Goal: Transaction & Acquisition: Purchase product/service

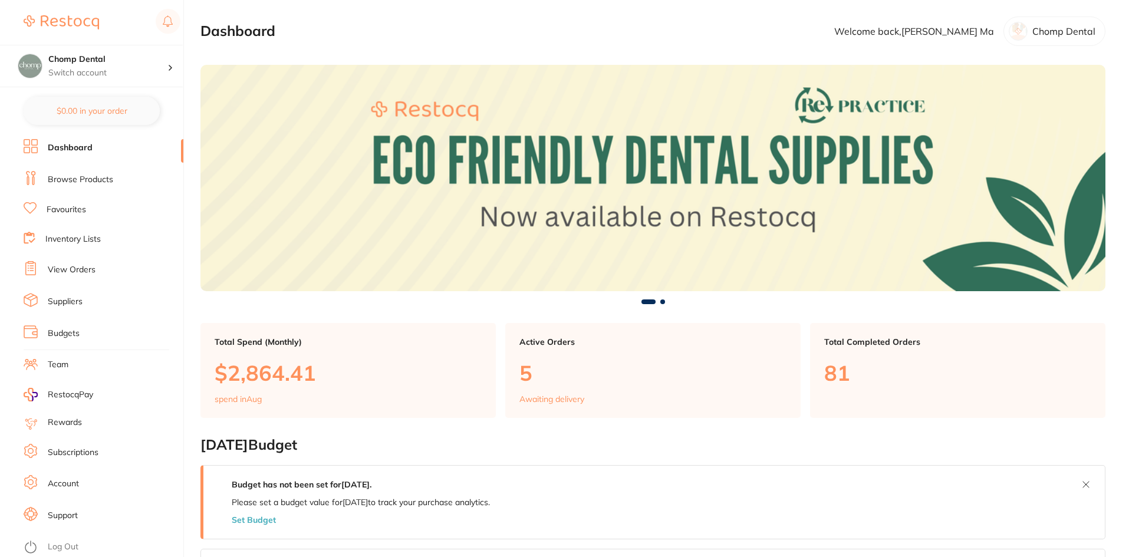
click at [525, 385] on p "5" at bounding box center [652, 373] width 267 height 24
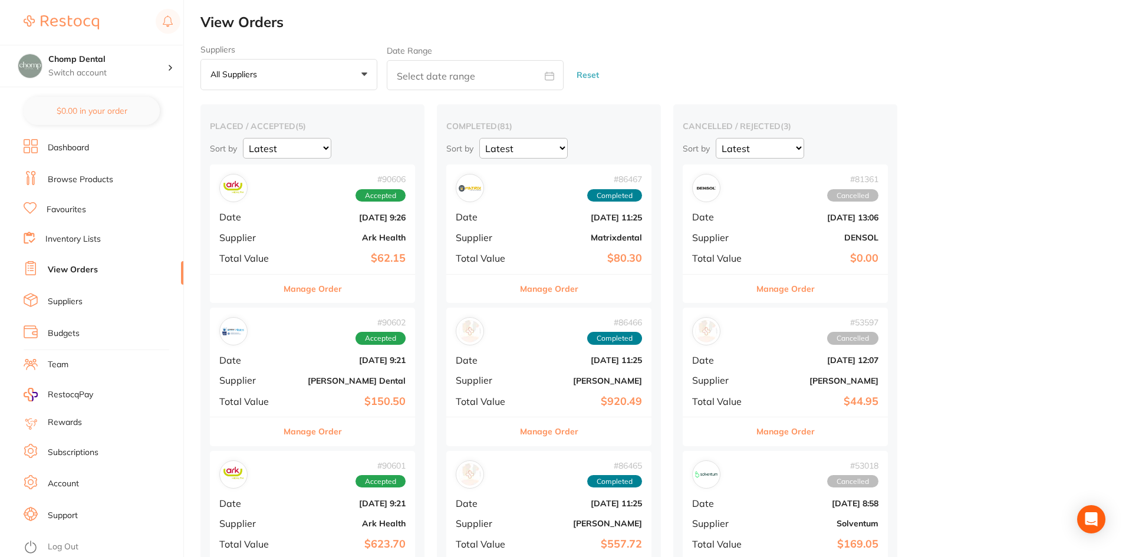
click at [337, 292] on button "Manage Order" at bounding box center [313, 289] width 58 height 28
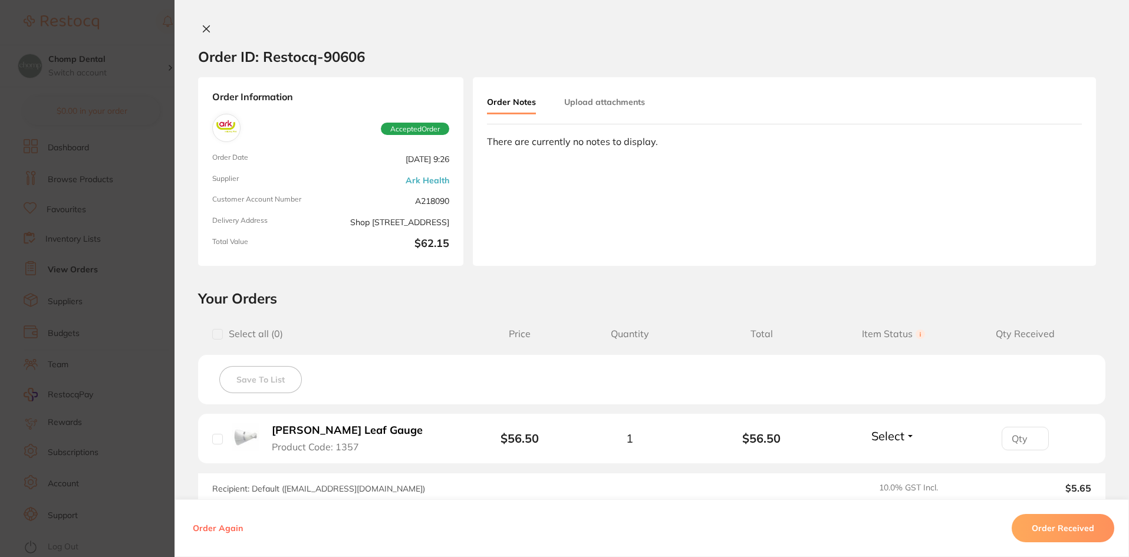
click at [1045, 538] on button "Order Received" at bounding box center [1063, 528] width 103 height 28
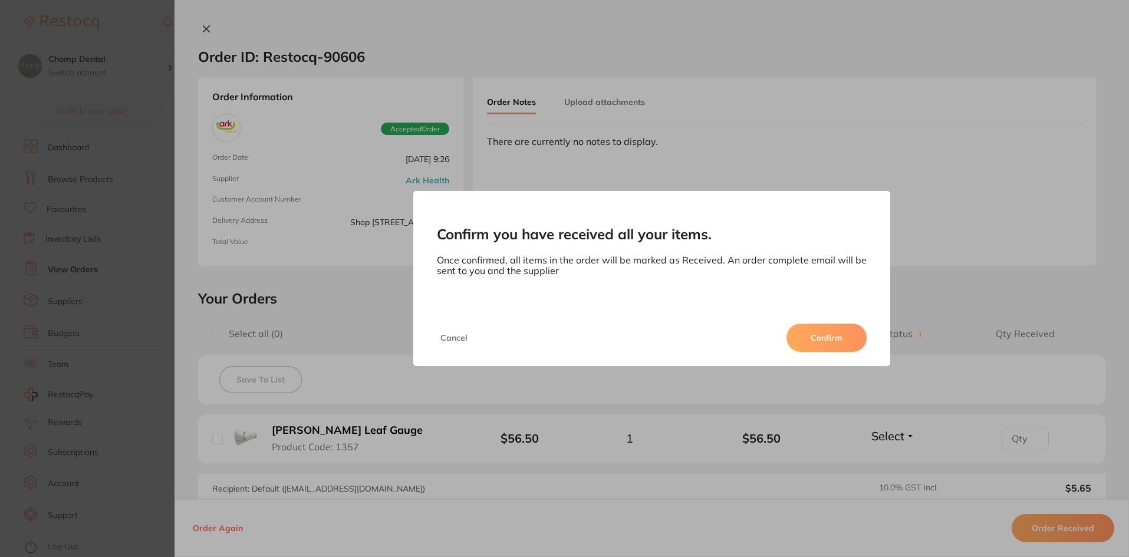
click at [847, 342] on button "Confirm" at bounding box center [827, 338] width 80 height 28
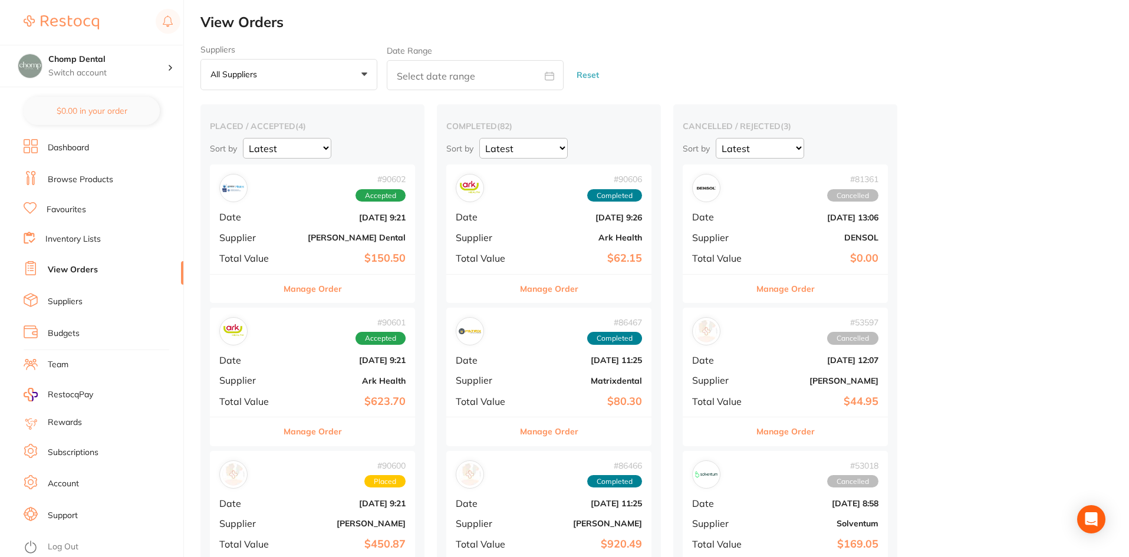
click at [324, 291] on button "Manage Order" at bounding box center [313, 289] width 58 height 28
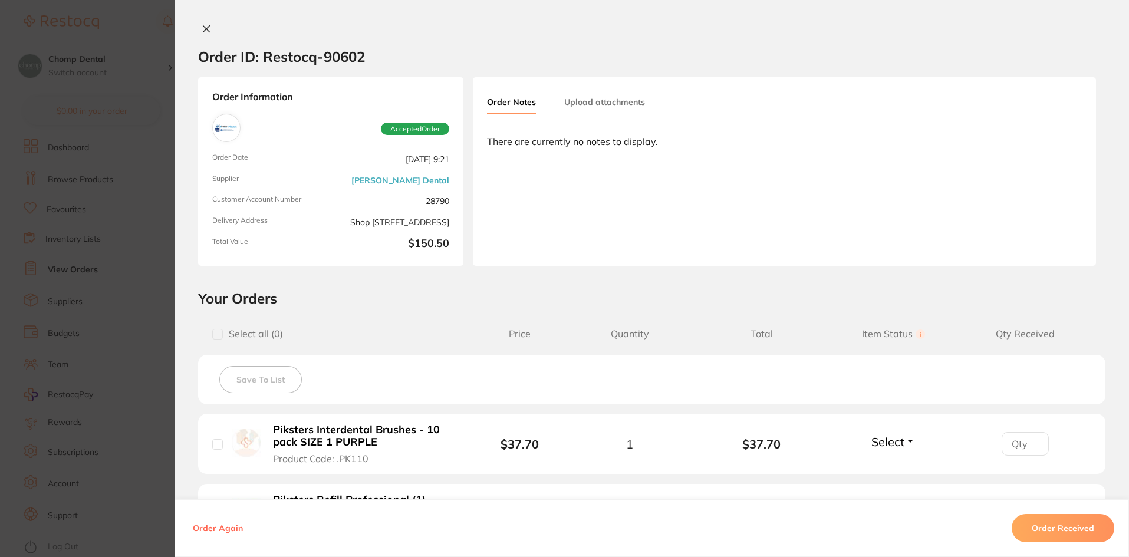
click at [1058, 525] on button "Order Received" at bounding box center [1063, 528] width 103 height 28
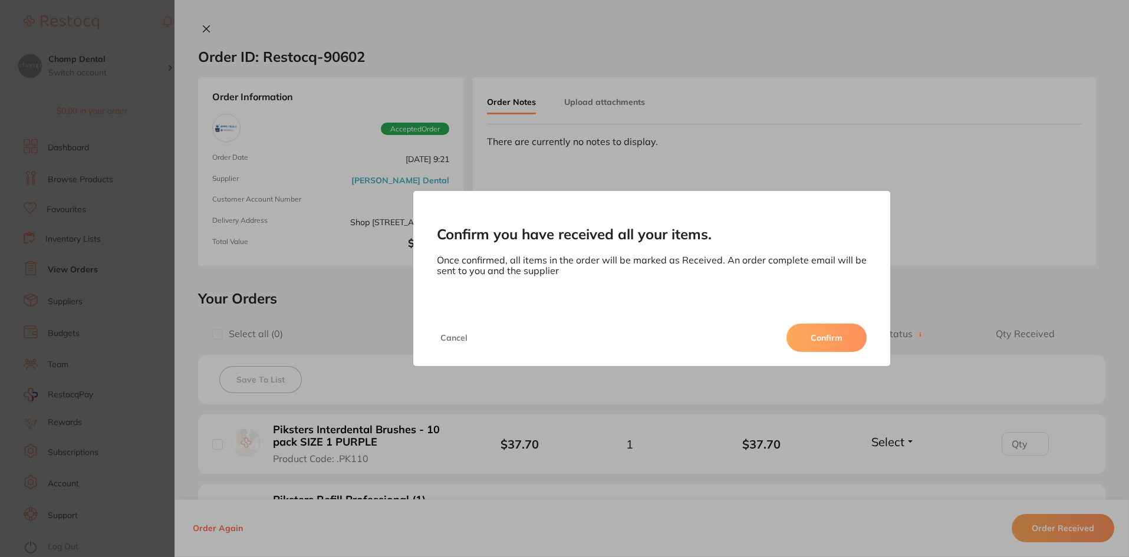
click at [831, 341] on button "Confirm" at bounding box center [827, 338] width 80 height 28
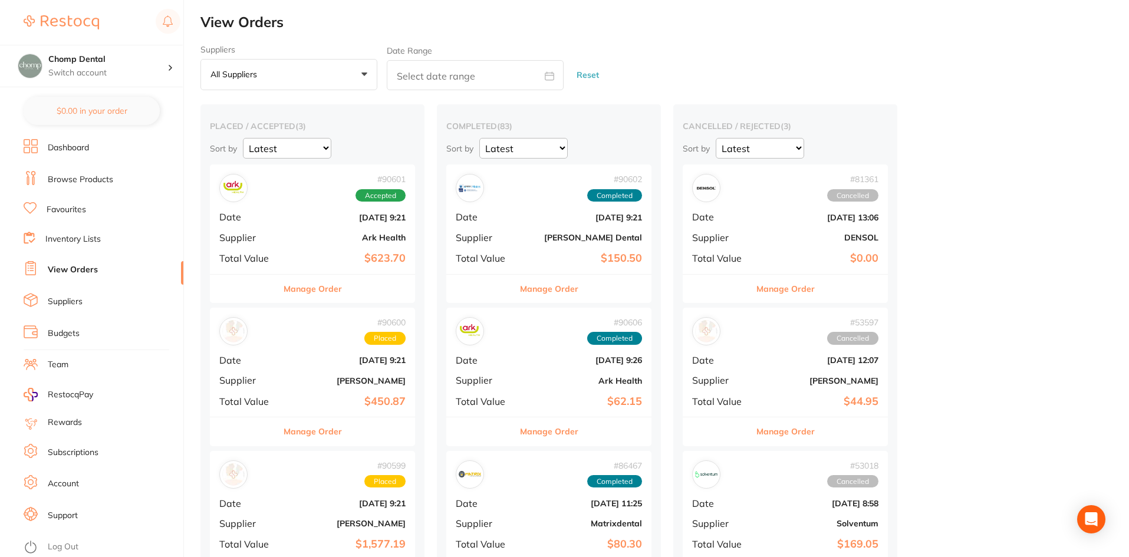
click at [304, 288] on button "Manage Order" at bounding box center [313, 289] width 58 height 28
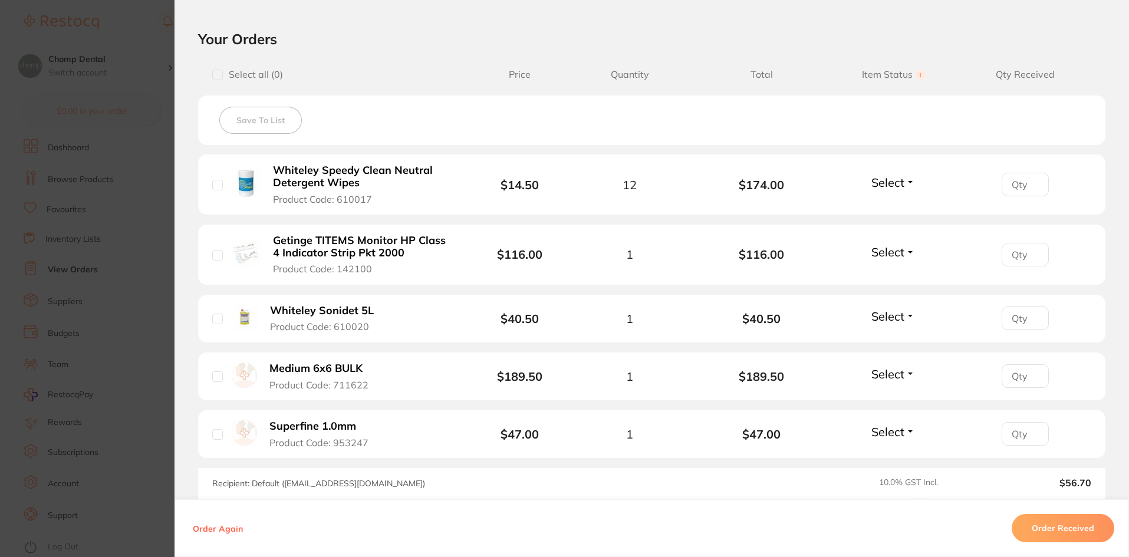
scroll to position [354, 0]
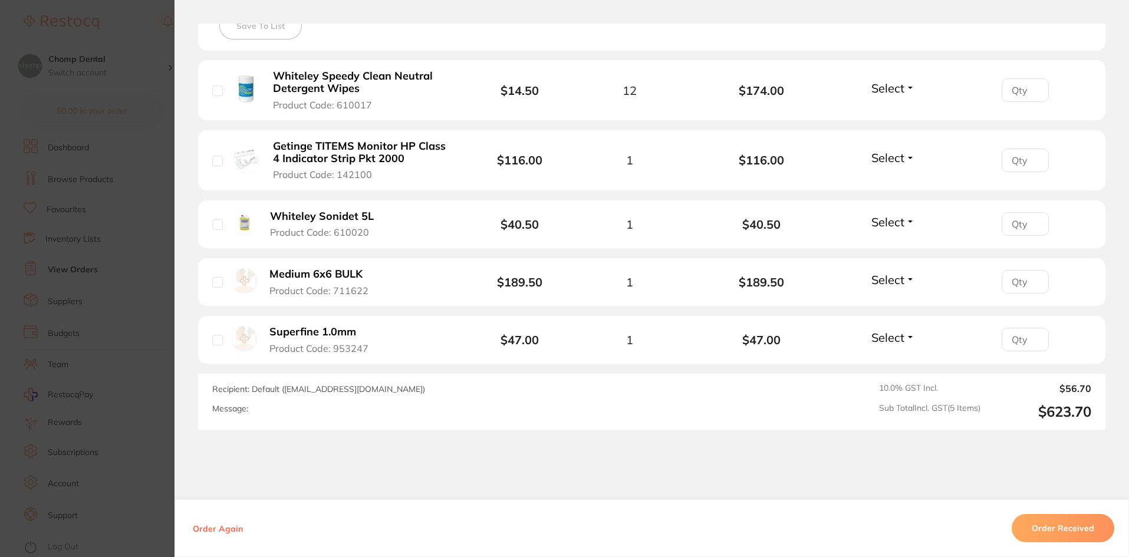
click at [1021, 535] on button "Order Received" at bounding box center [1063, 528] width 103 height 28
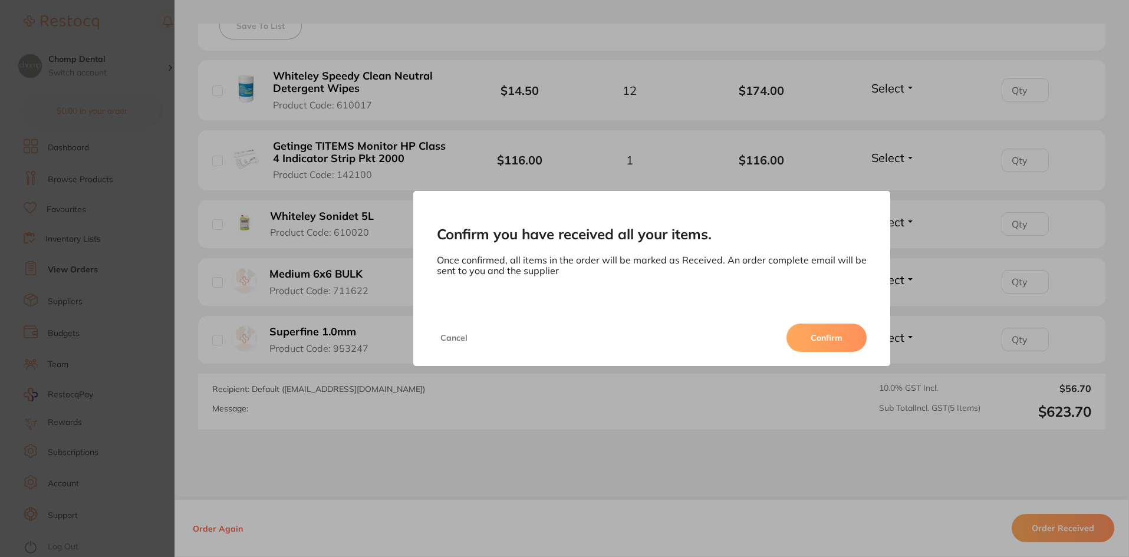
click at [805, 343] on button "Confirm" at bounding box center [827, 338] width 80 height 28
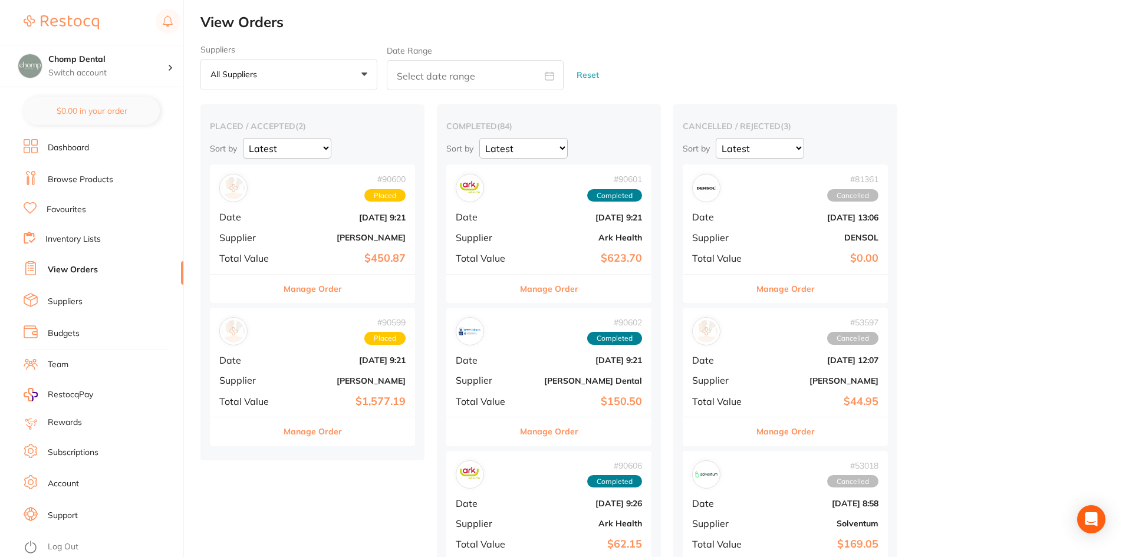
click at [302, 261] on b "$450.87" at bounding box center [347, 258] width 118 height 12
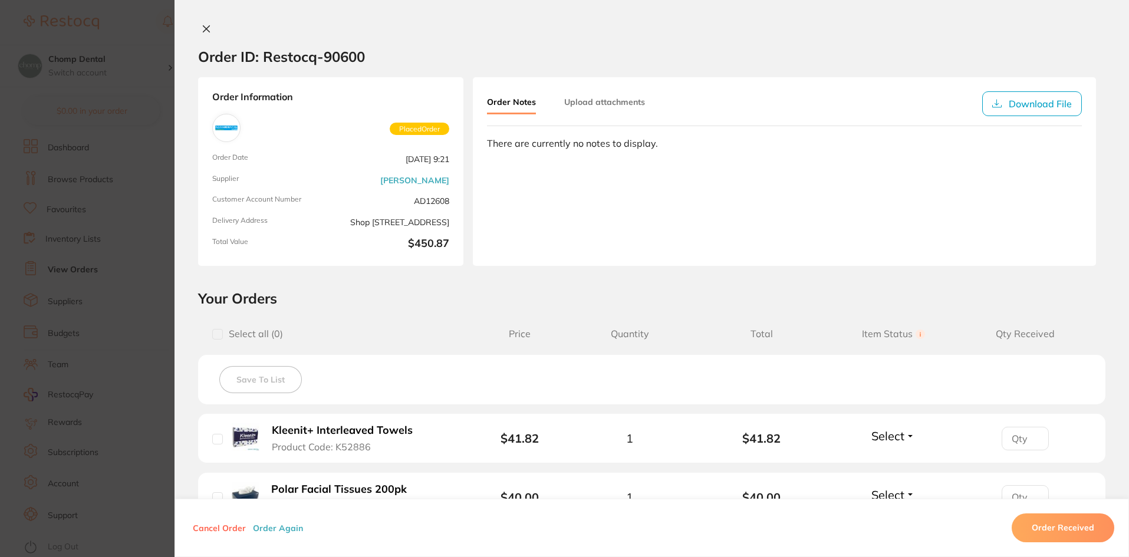
scroll to position [295, 0]
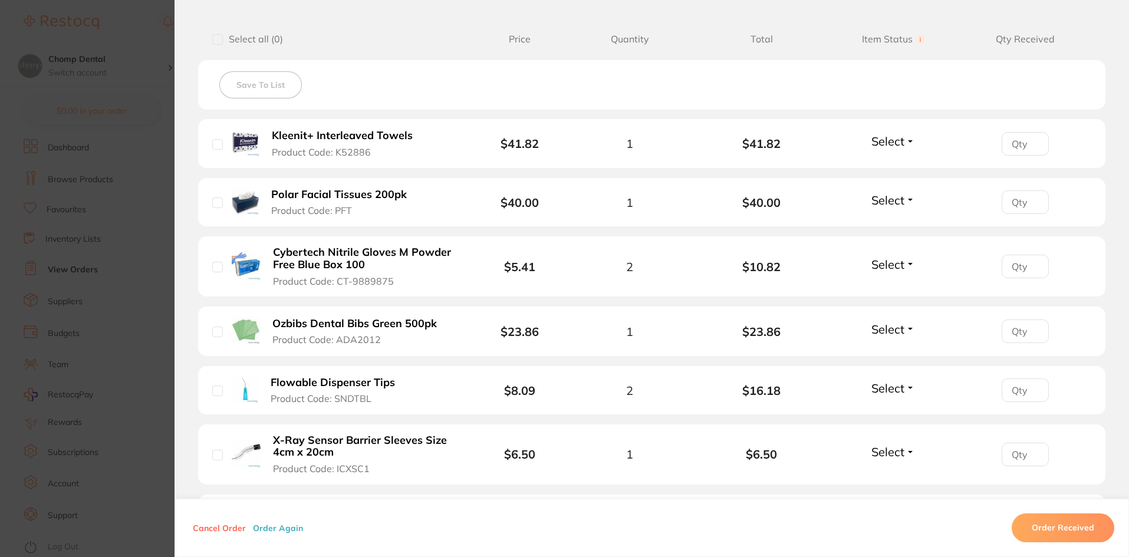
click at [1032, 524] on button "Order Received" at bounding box center [1063, 528] width 103 height 28
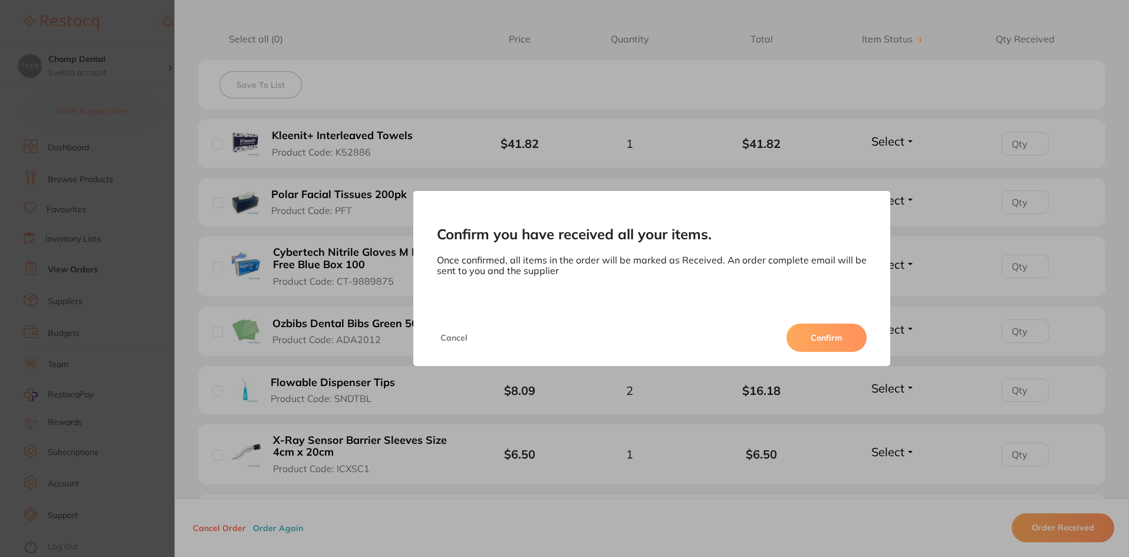
click at [797, 332] on button "Confirm" at bounding box center [827, 338] width 80 height 28
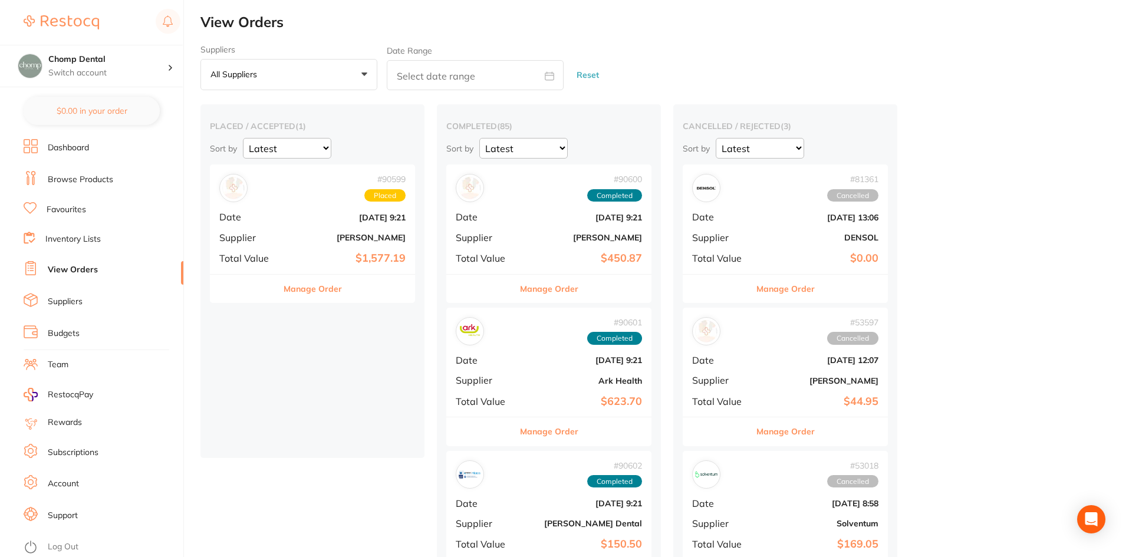
click at [324, 290] on button "Manage Order" at bounding box center [313, 289] width 58 height 28
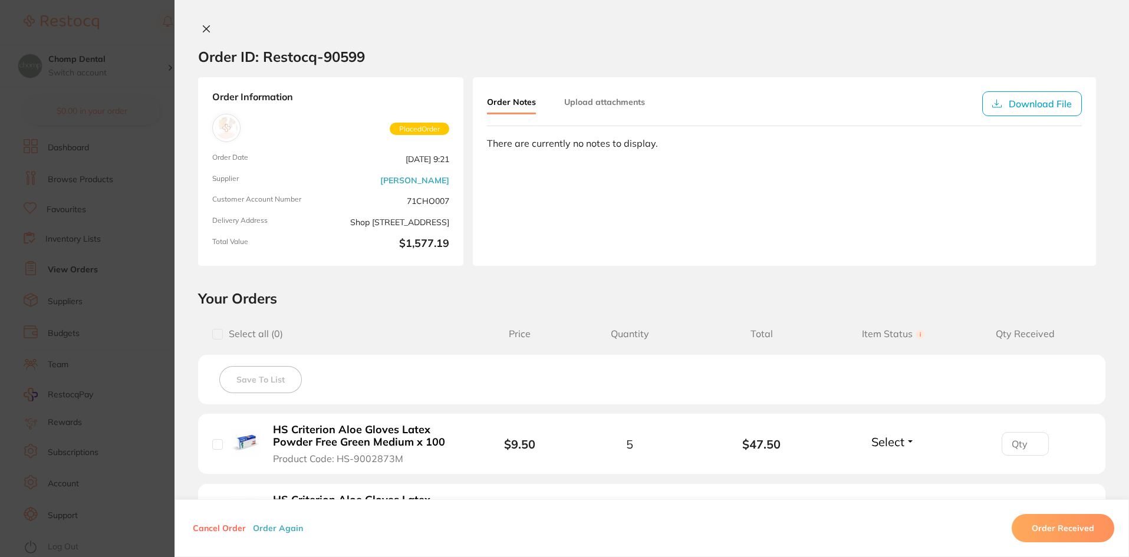
click at [1083, 521] on button "Order Received" at bounding box center [1063, 528] width 103 height 28
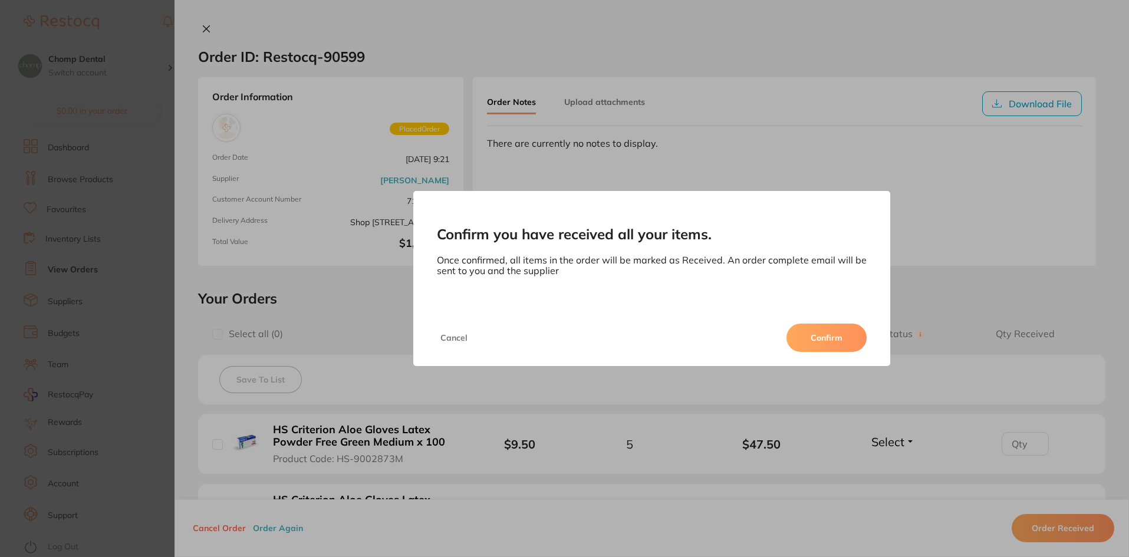
click at [818, 343] on button "Confirm" at bounding box center [827, 338] width 80 height 28
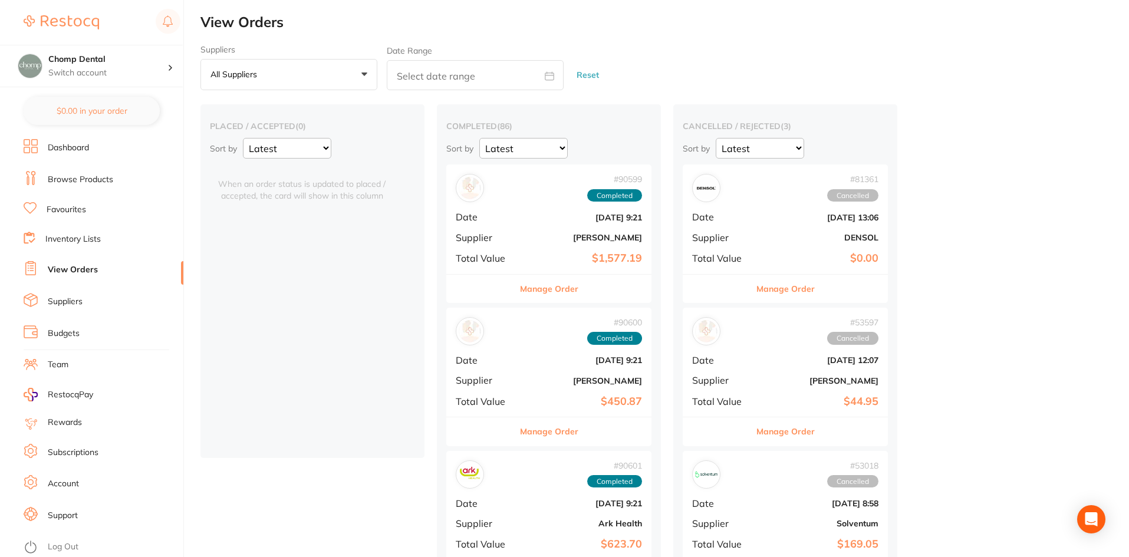
click at [77, 174] on link "Browse Products" at bounding box center [80, 180] width 65 height 12
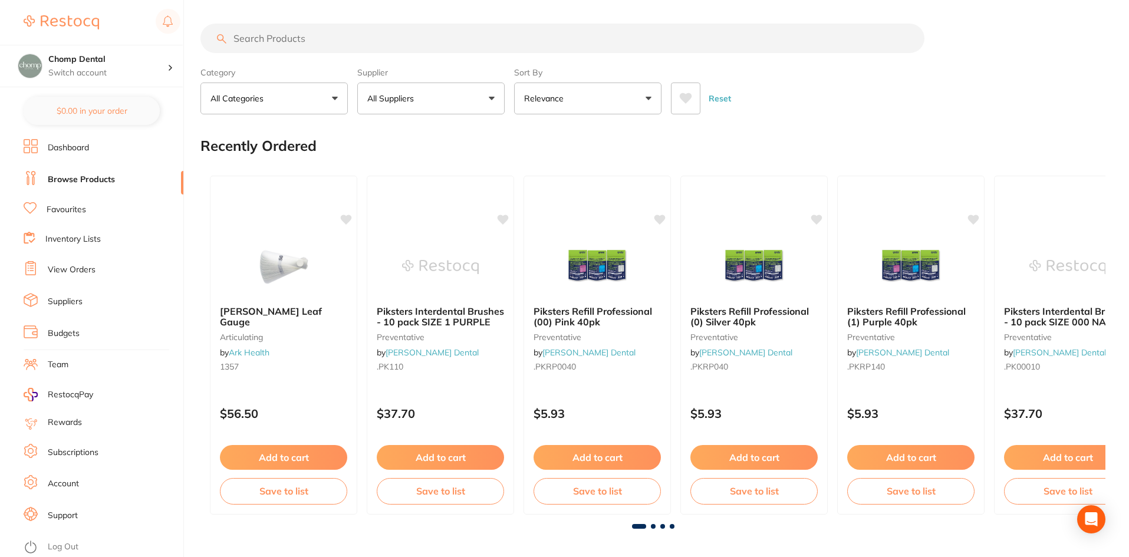
click at [323, 43] on input "search" at bounding box center [562, 38] width 724 height 29
paste input "xray sensor sleeve for size 0 (kids) 3.5cm wide"
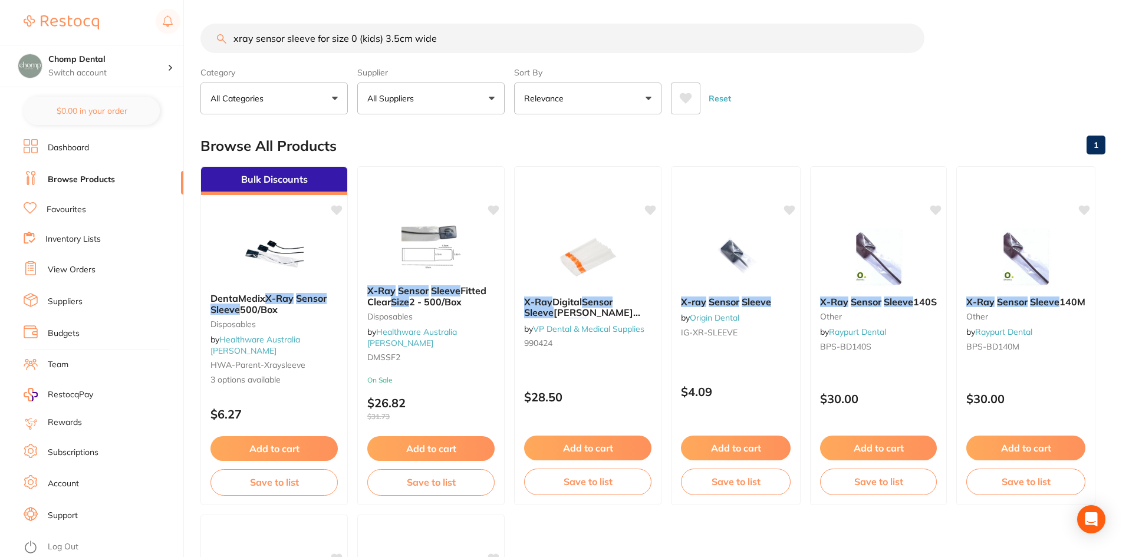
drag, startPoint x: 461, startPoint y: 37, endPoint x: 358, endPoint y: 41, distance: 103.2
click at [358, 41] on input "xray sensor sleeve for size 0 (kids) 3.5cm wide" at bounding box center [562, 38] width 724 height 29
click at [374, 46] on input "xray sensor sleeve for size 0 (kids) 3.5cm wide" at bounding box center [562, 38] width 724 height 29
drag, startPoint x: 381, startPoint y: 38, endPoint x: 347, endPoint y: 38, distance: 34.2
click at [347, 38] on input "xray sensor sleeve for size 0 (kids) 3.5cm wide" at bounding box center [562, 38] width 724 height 29
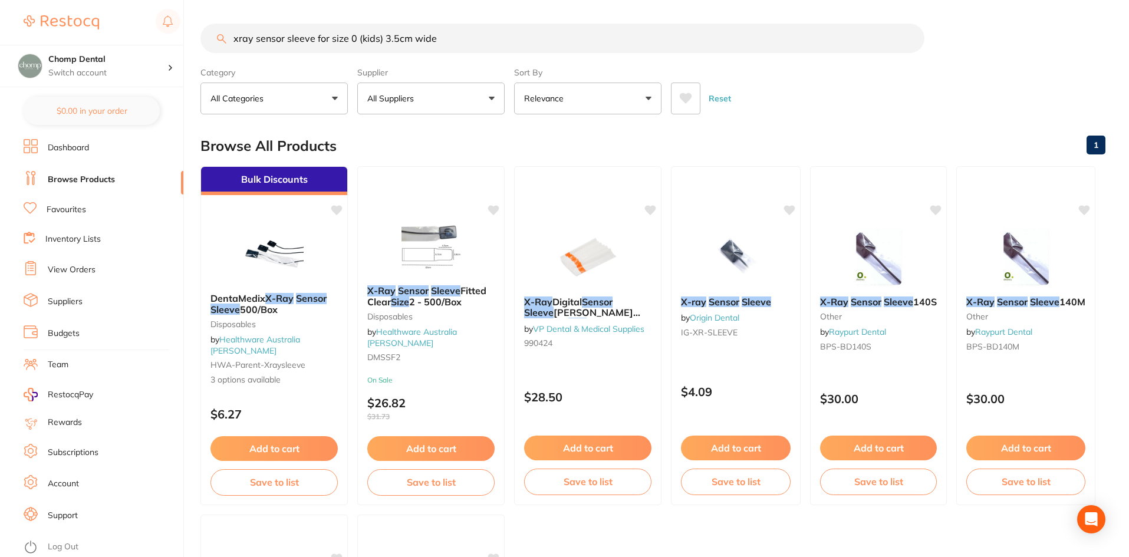
click at [381, 35] on input "xray sensor sleeve for size 0 (kids) 3.5cm wide" at bounding box center [562, 38] width 724 height 29
drag, startPoint x: 384, startPoint y: 39, endPoint x: 356, endPoint y: 37, distance: 27.8
click at [356, 37] on input "xray sensor sleeve for size 0 (kids) 3.5cm wide" at bounding box center [562, 38] width 724 height 29
click at [349, 35] on input "xray sensor sleeve for size 3.5cm wide" at bounding box center [562, 38] width 724 height 29
drag, startPoint x: 448, startPoint y: 38, endPoint x: 330, endPoint y: 40, distance: 118.5
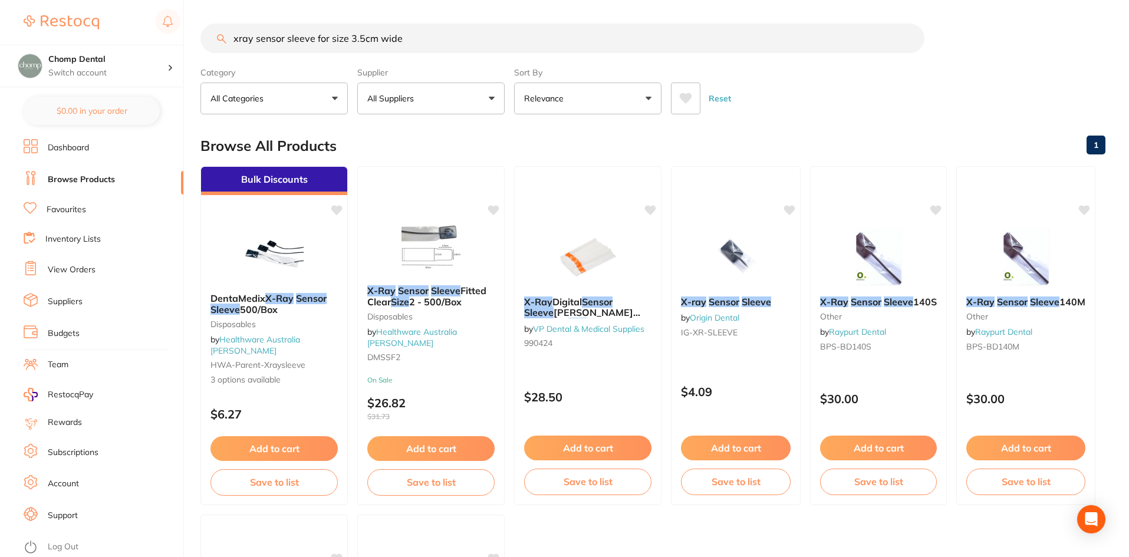
click at [330, 40] on input "xray sensor sleeve for size 3.5cm wide" at bounding box center [562, 38] width 724 height 29
type input "xray sensor sleeve"
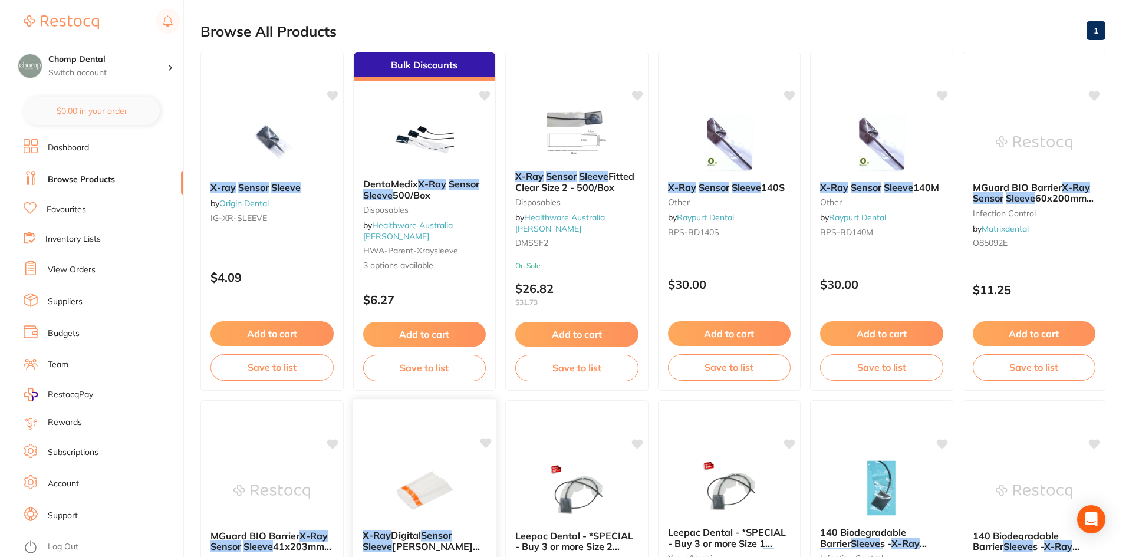
scroll to position [354, 0]
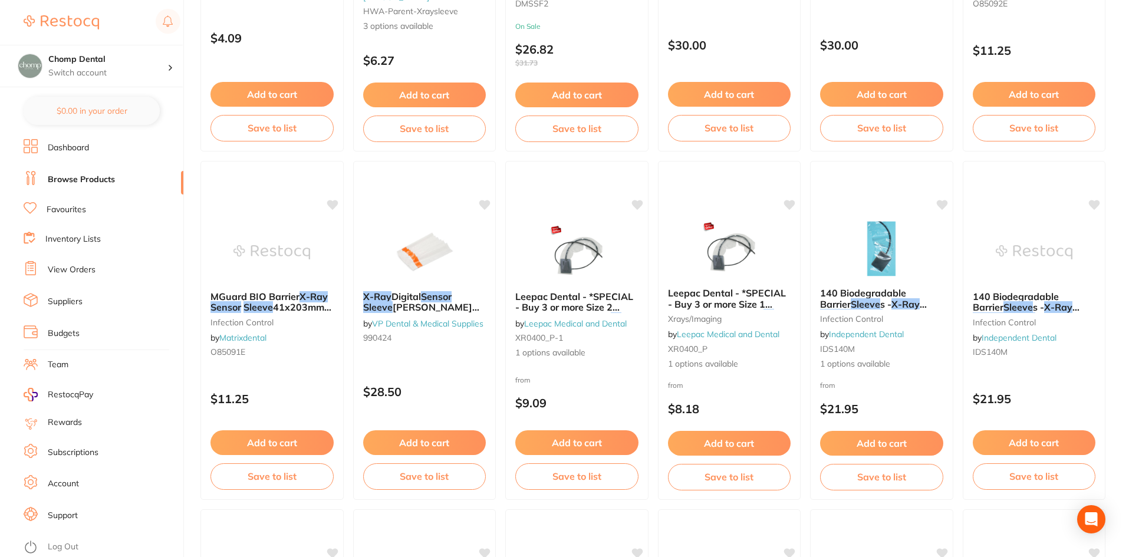
click at [77, 208] on link "Favourites" at bounding box center [67, 210] width 40 height 12
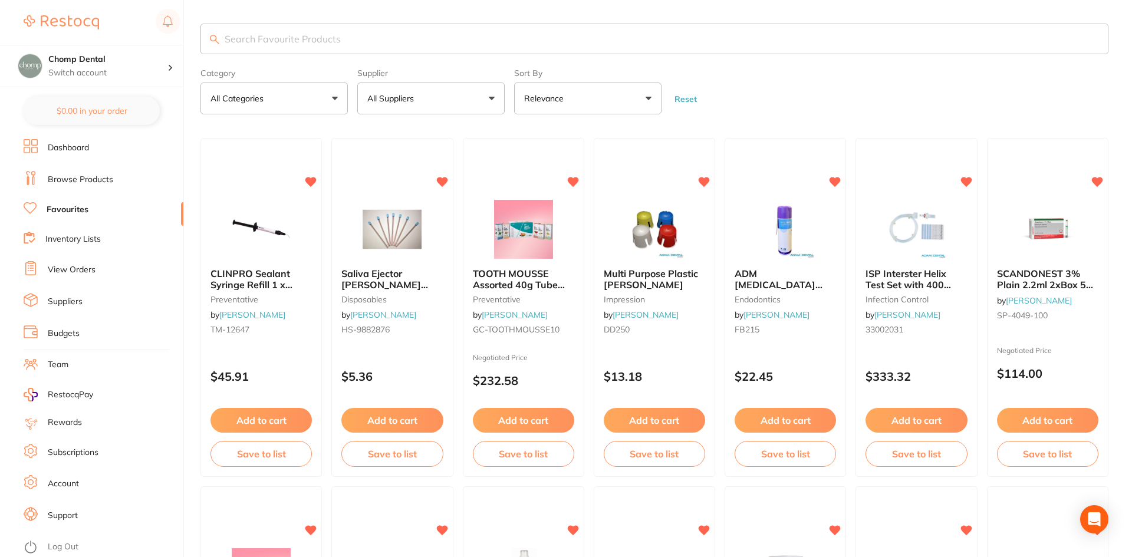
click at [306, 50] on input "search" at bounding box center [654, 39] width 908 height 31
click at [312, 42] on input "search" at bounding box center [652, 39] width 905 height 31
type input "xray"
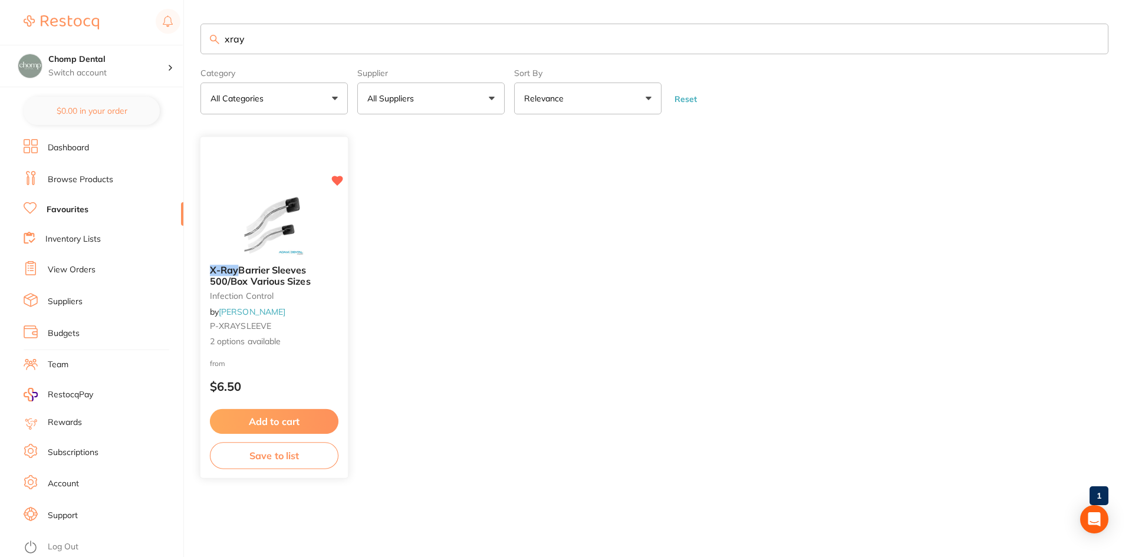
click at [248, 267] on span "Barrier Sleeves 500/Box Various Sizes" at bounding box center [260, 275] width 101 height 23
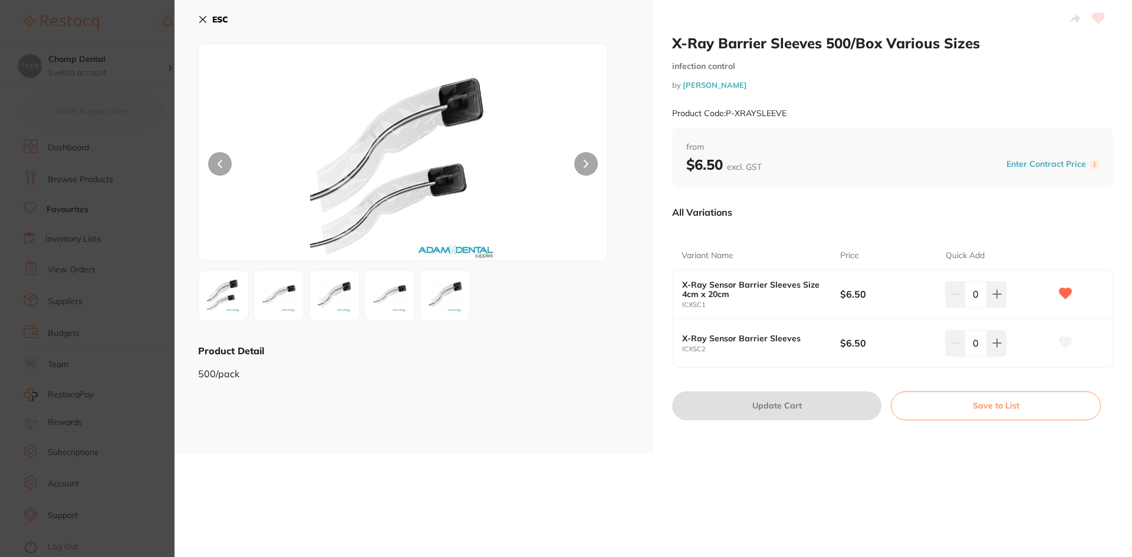
drag, startPoint x: 29, startPoint y: 215, endPoint x: 229, endPoint y: 12, distance: 284.4
click at [29, 213] on section "X-Ray Barrier Sleeves 500/Box Various Sizes infection control by [PERSON_NAME] …" at bounding box center [566, 278] width 1132 height 557
